Goal: Browse casually: Explore the website without a specific task or goal

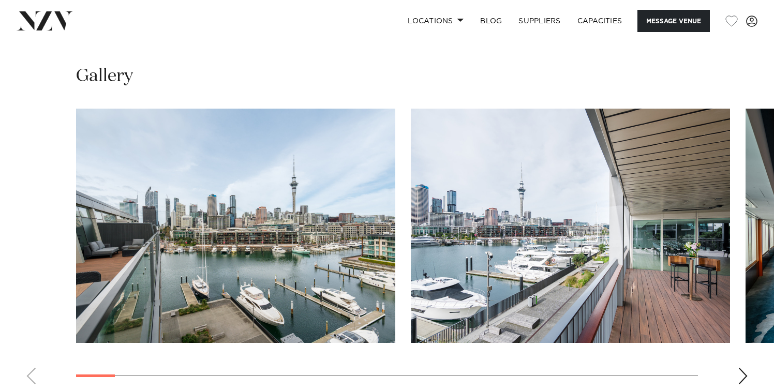
scroll to position [1211, 0]
click at [746, 368] on div "Next slide" at bounding box center [743, 376] width 10 height 17
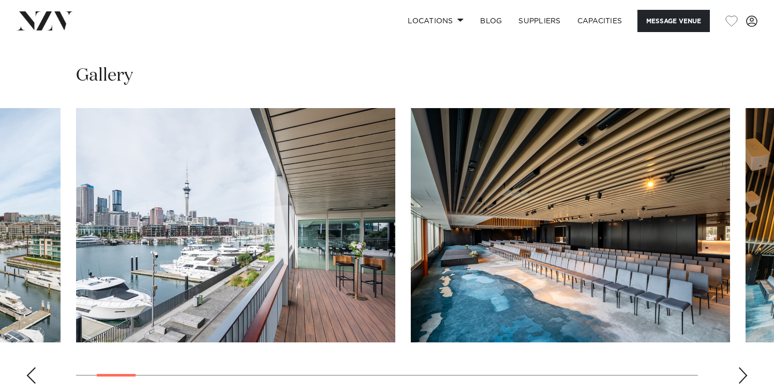
click at [746, 368] on div "Next slide" at bounding box center [743, 376] width 10 height 17
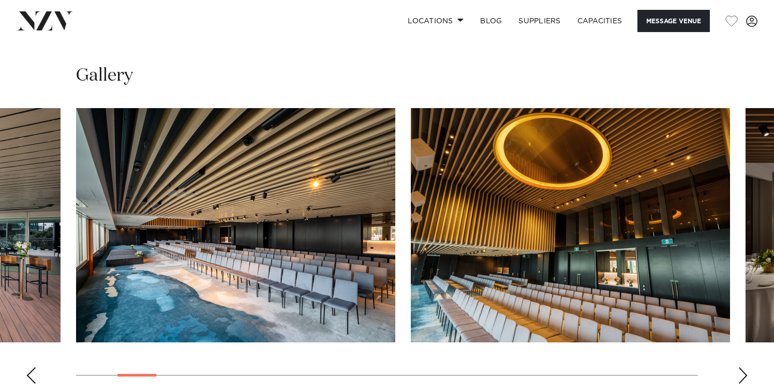
click at [746, 368] on div "Next slide" at bounding box center [743, 376] width 10 height 17
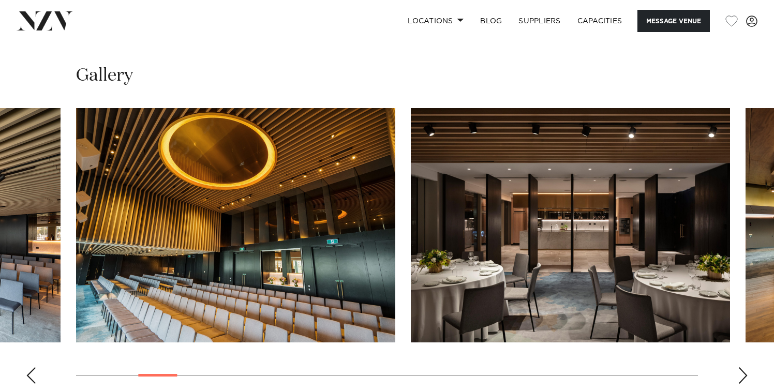
click at [746, 368] on div "Next slide" at bounding box center [743, 376] width 10 height 17
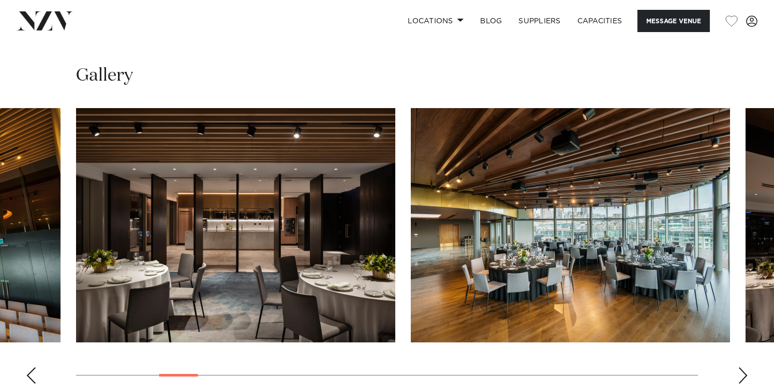
click at [746, 368] on div "Next slide" at bounding box center [743, 376] width 10 height 17
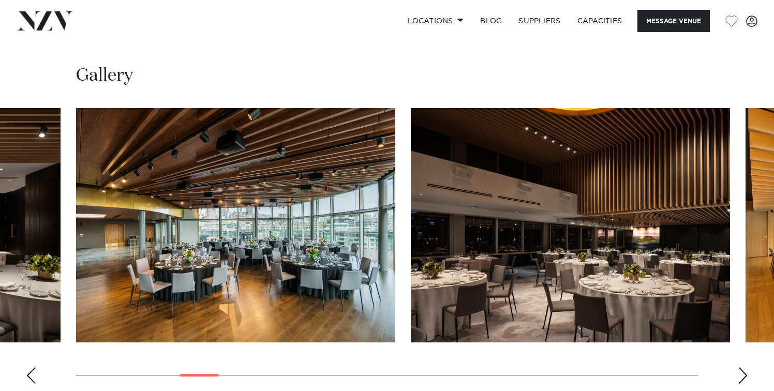
click at [746, 368] on div "Next slide" at bounding box center [743, 376] width 10 height 17
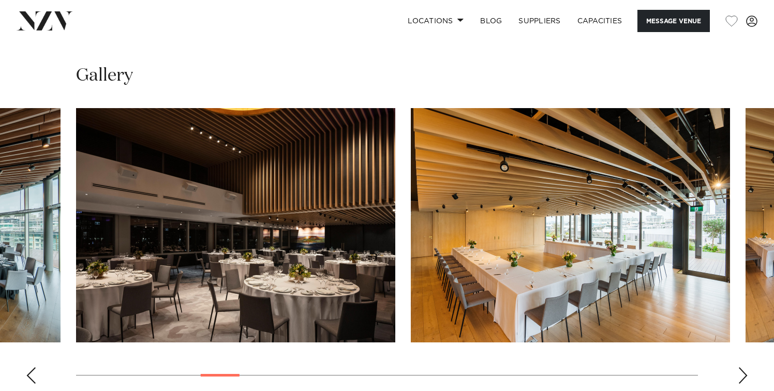
click at [746, 368] on div "Next slide" at bounding box center [743, 376] width 10 height 17
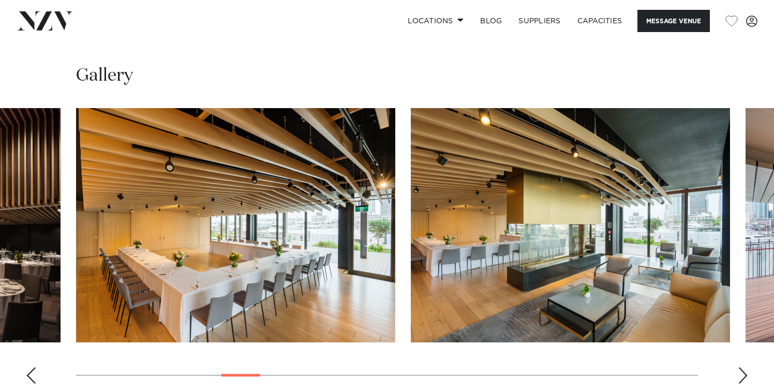
click at [746, 368] on div "Next slide" at bounding box center [743, 376] width 10 height 17
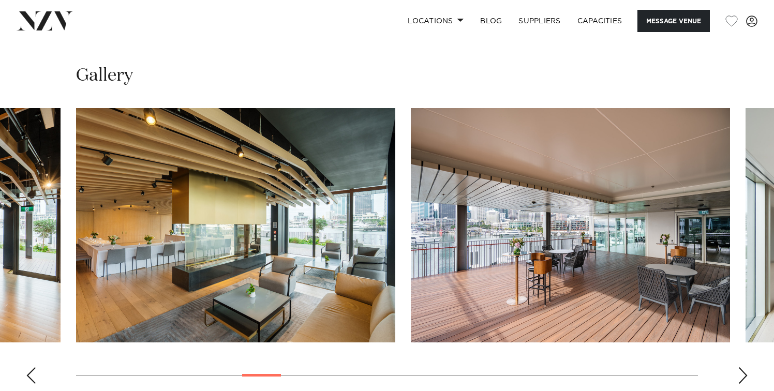
click at [746, 368] on div "Next slide" at bounding box center [743, 376] width 10 height 17
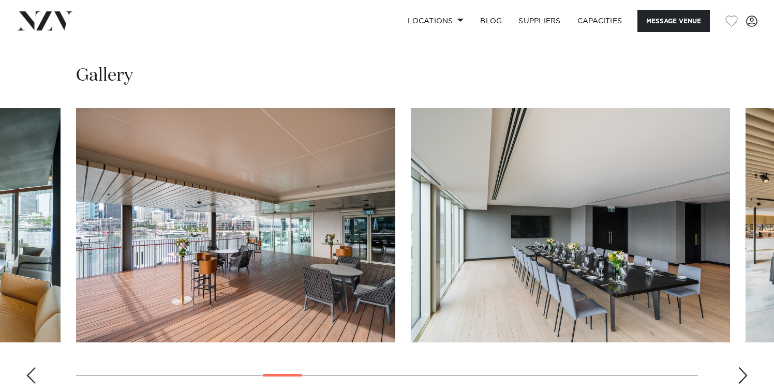
click at [746, 368] on div "Next slide" at bounding box center [743, 376] width 10 height 17
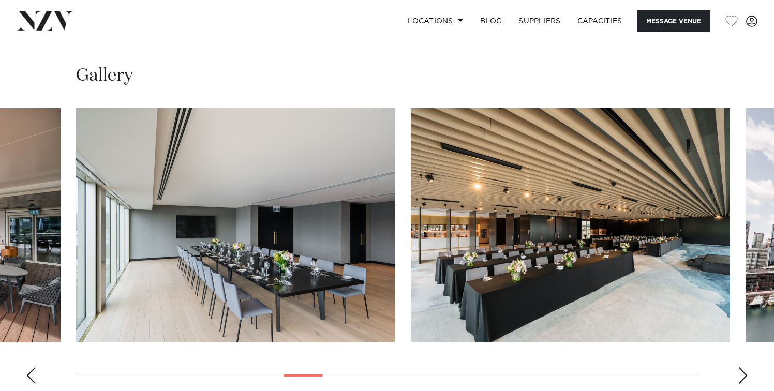
click at [746, 368] on div "Next slide" at bounding box center [743, 376] width 10 height 17
